Goal: Task Accomplishment & Management: Manage account settings

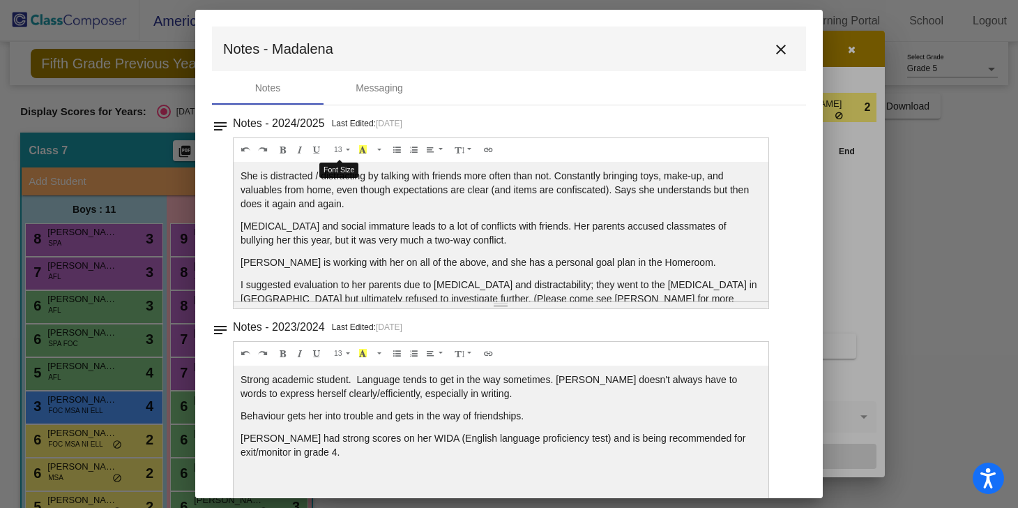
scroll to position [106, 0]
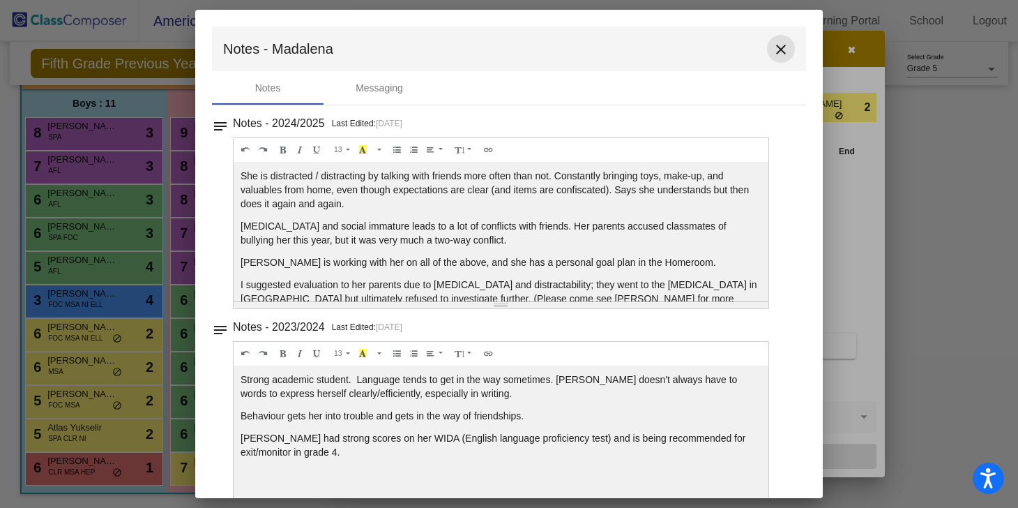
click at [773, 53] on mat-icon "close" at bounding box center [781, 49] width 17 height 17
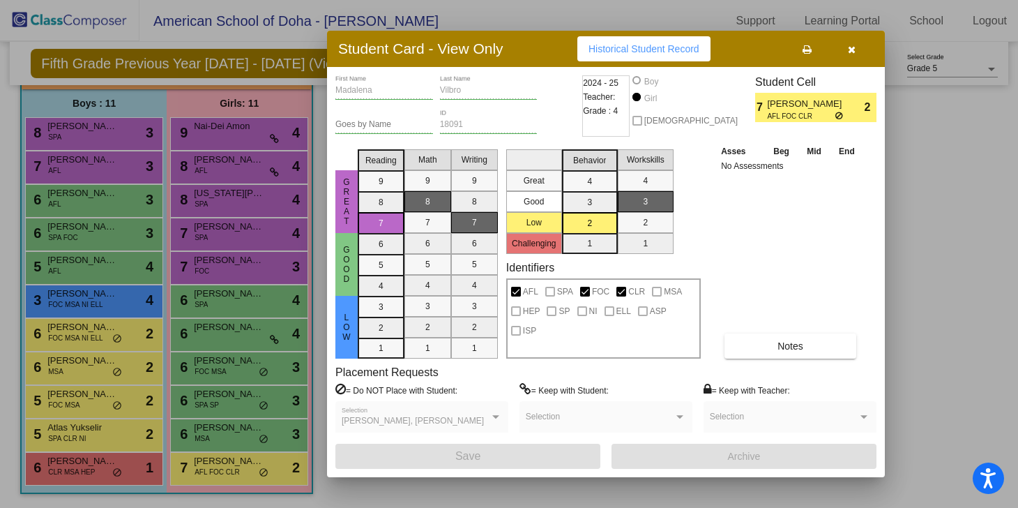
click at [82, 165] on div at bounding box center [509, 254] width 1018 height 508
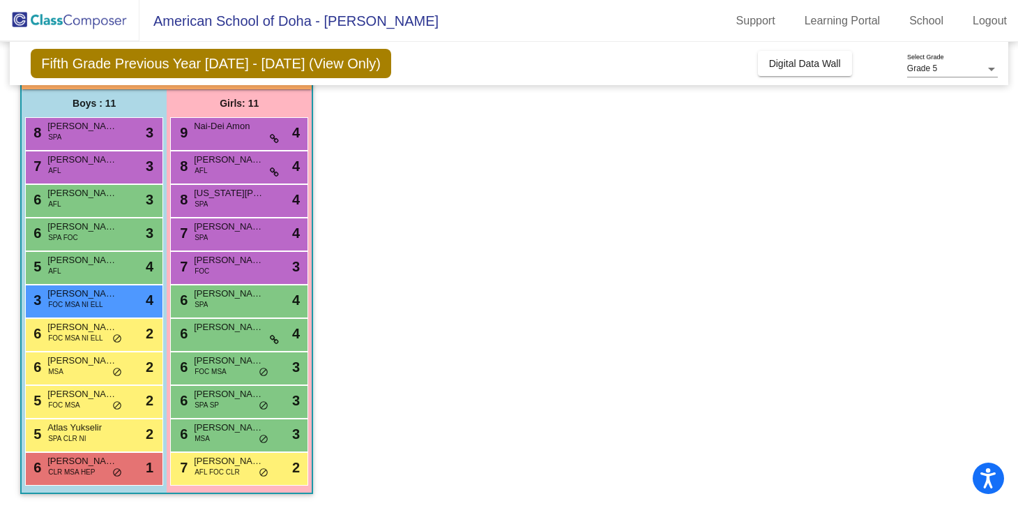
click at [82, 165] on span "Fares Mohammad" at bounding box center [82, 160] width 70 height 14
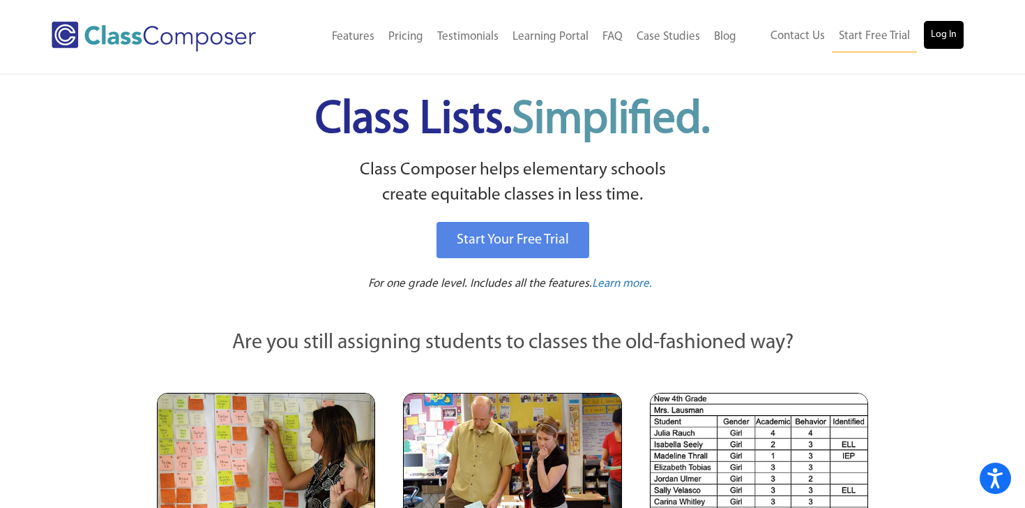
click at [946, 37] on link "Log In" at bounding box center [944, 35] width 40 height 28
click at [936, 40] on link "Log In" at bounding box center [944, 35] width 40 height 28
click at [943, 39] on link "Log In" at bounding box center [944, 35] width 40 height 28
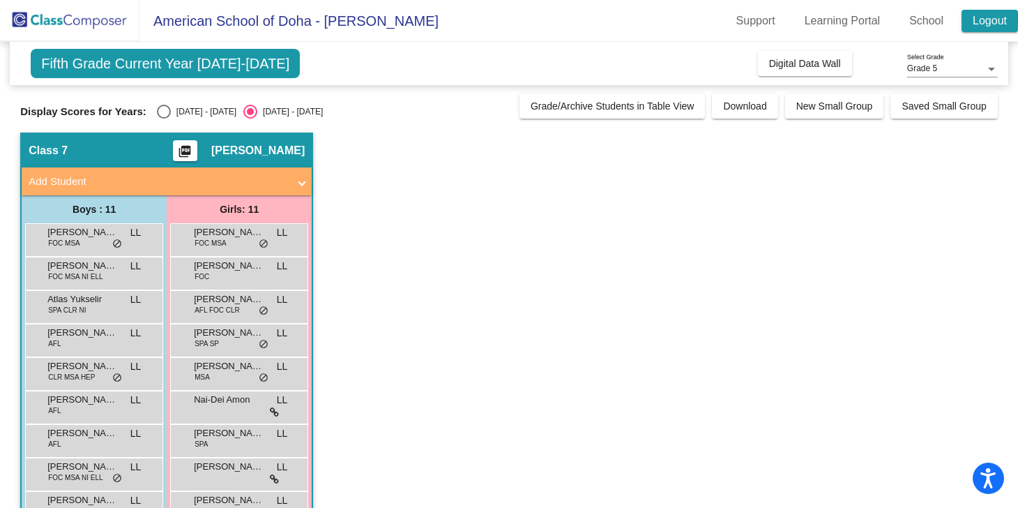
click at [986, 25] on link "Logout" at bounding box center [990, 21] width 56 height 22
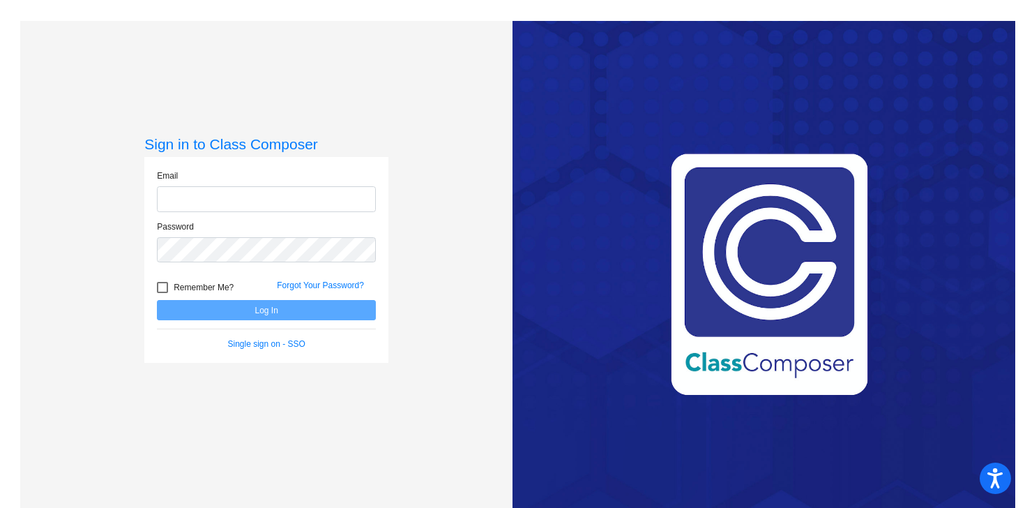
type input "llucas@asd.edu.qa"
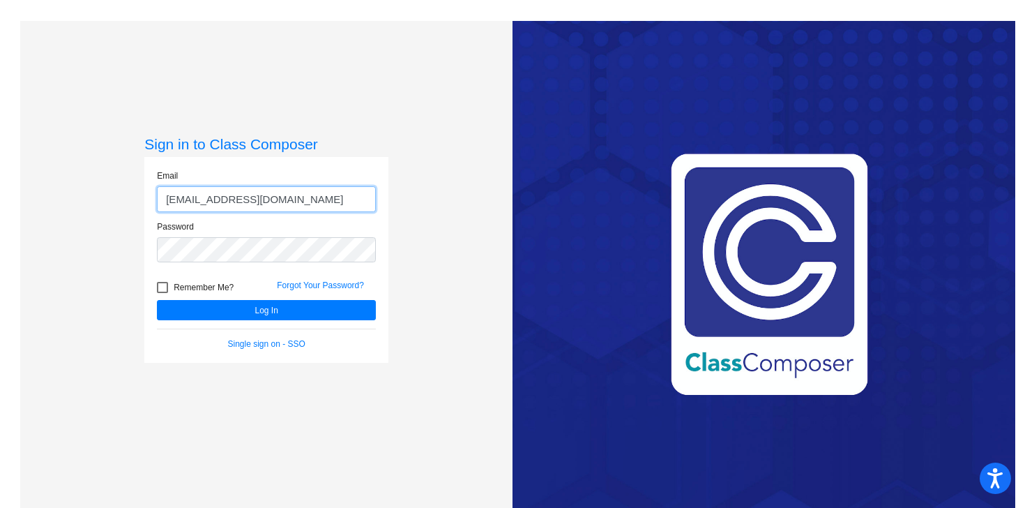
click at [190, 200] on input "[EMAIL_ADDRESS][DOMAIN_NAME]" at bounding box center [266, 199] width 219 height 26
type input "[EMAIL_ADDRESS][DOMAIN_NAME]"
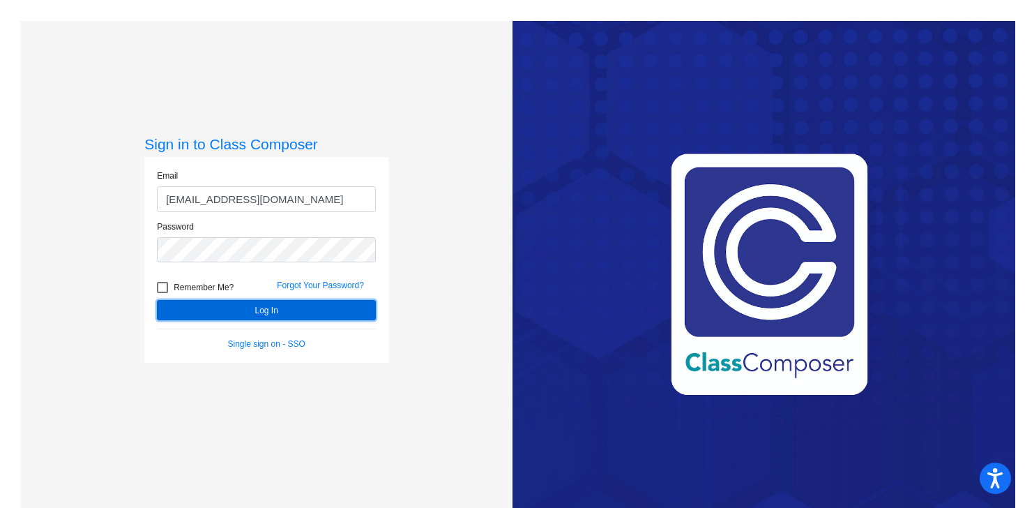
click at [270, 312] on button "Log In" at bounding box center [266, 310] width 219 height 20
